Goal: Task Accomplishment & Management: Use online tool/utility

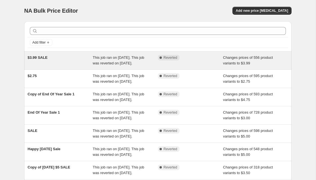
click at [201, 64] on div "Complete Reverted" at bounding box center [190, 60] width 65 height 11
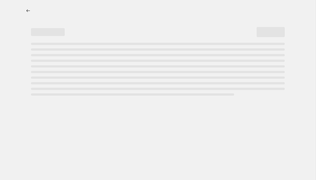
select select "remove"
select select "inventory_quantity"
select select "not_equal"
select select "product_status"
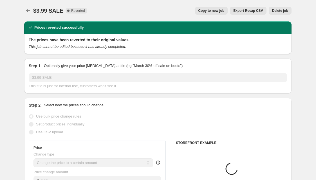
select select "vendor"
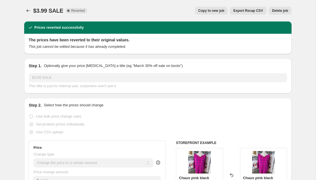
click at [217, 12] on span "Copy to new job" at bounding box center [212, 10] width 26 height 5
select select "remove"
select select "vendor"
select select "inventory_quantity"
select select "not_equal"
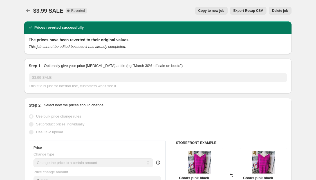
select select "product_status"
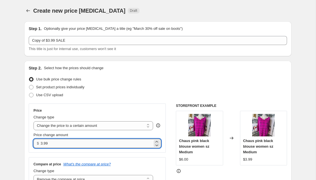
click at [50, 143] on input "3.99" at bounding box center [97, 143] width 112 height 9
type input "3"
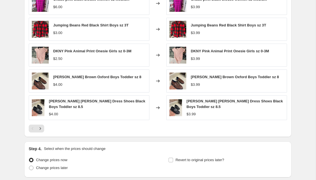
scroll to position [420, 0]
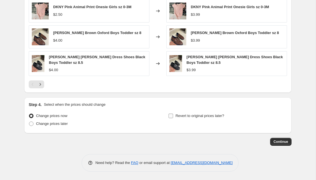
type input "2.22"
click at [175, 115] on label "Revert to original prices later?" at bounding box center [196, 116] width 56 height 8
click at [173, 115] on input "Revert to original prices later?" at bounding box center [171, 116] width 5 height 5
checkbox input "true"
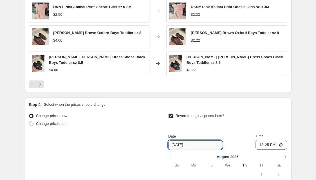
click at [187, 145] on input "[DATE]" at bounding box center [195, 145] width 54 height 9
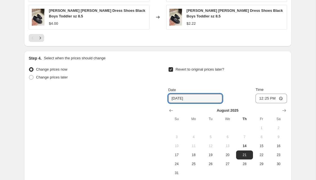
scroll to position [472, 0]
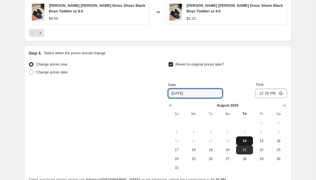
click at [244, 142] on span "14" at bounding box center [245, 141] width 12 height 5
type input "[DATE]"
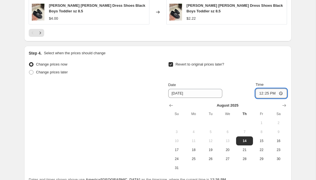
click at [258, 94] on input "12:25" at bounding box center [272, 94] width 32 height 10
type input "23:59"
click at [252, 77] on div "Revert to original prices later? Date [DATE] Time 23:59 [DATE] Su Mo Tu We Th F…" at bounding box center [227, 117] width 119 height 112
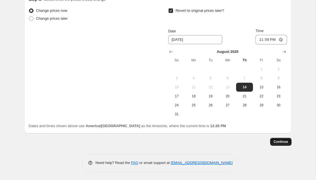
click at [283, 144] on button "Continue" at bounding box center [280, 142] width 21 height 8
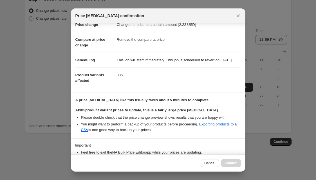
scroll to position [59, 0]
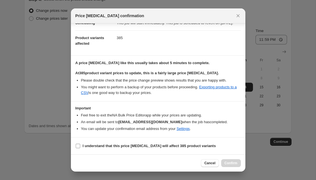
click at [152, 147] on b "I understand that this price [MEDICAL_DATA] will affect 385 product variants" at bounding box center [149, 146] width 133 height 4
click at [80, 147] on input "I understand that this price [MEDICAL_DATA] will affect 385 product variants" at bounding box center [78, 146] width 5 height 5
checkbox input "true"
click at [229, 162] on span "Confirm" at bounding box center [231, 163] width 13 height 5
